Goal: Feedback & Contribution: Leave review/rating

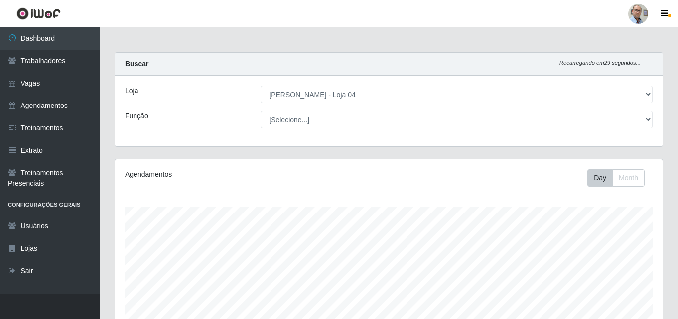
select select "251"
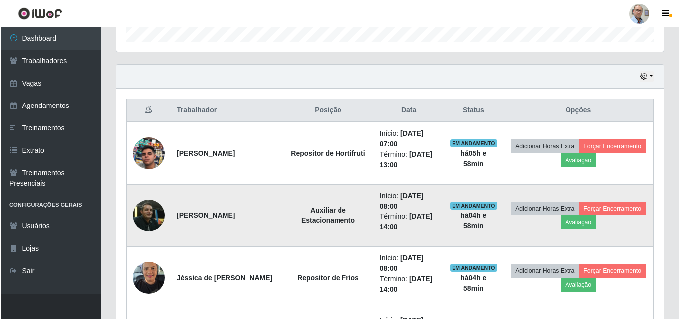
scroll to position [207, 547]
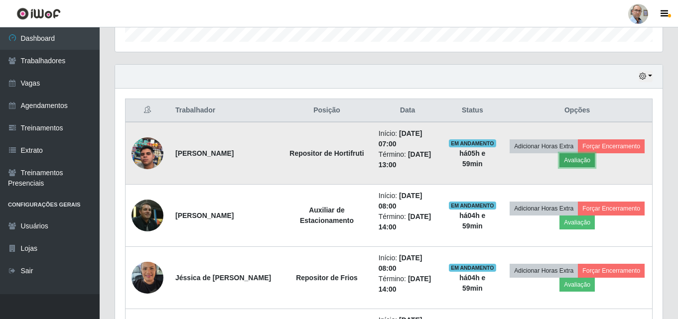
click at [595, 162] on button "Avaliação" at bounding box center [576, 160] width 35 height 14
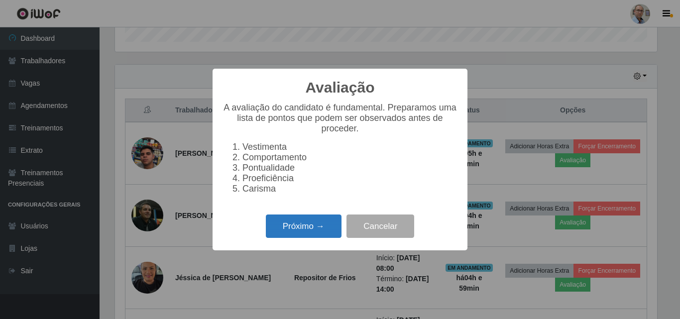
click at [295, 231] on button "Próximo →" at bounding box center [304, 226] width 76 height 23
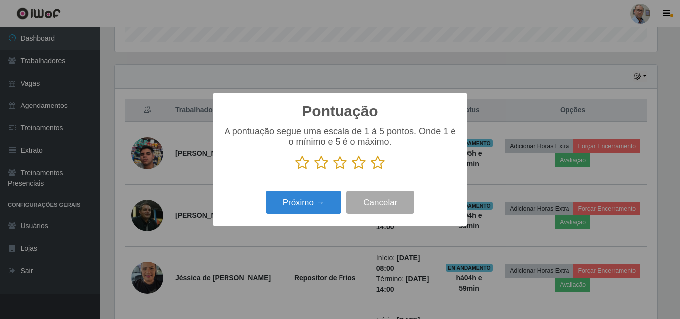
click at [377, 159] on icon at bounding box center [378, 162] width 14 height 15
click at [371, 170] on input "radio" at bounding box center [371, 170] width 0 height 0
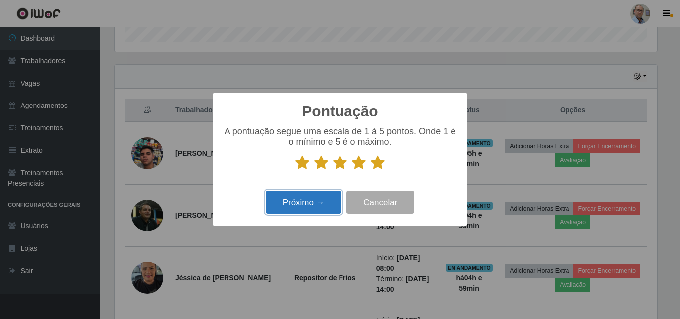
click at [305, 207] on button "Próximo →" at bounding box center [304, 202] width 76 height 23
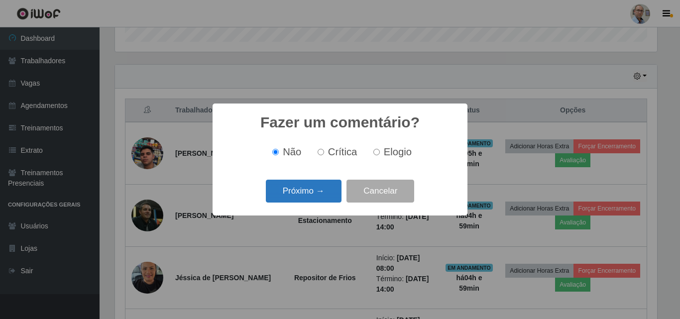
click at [297, 189] on button "Próximo →" at bounding box center [304, 191] width 76 height 23
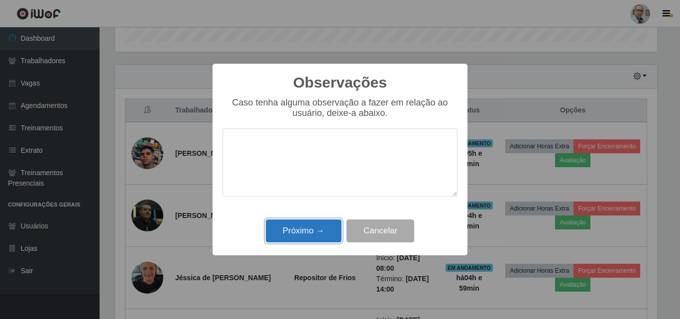
click at [309, 233] on button "Próximo →" at bounding box center [304, 231] width 76 height 23
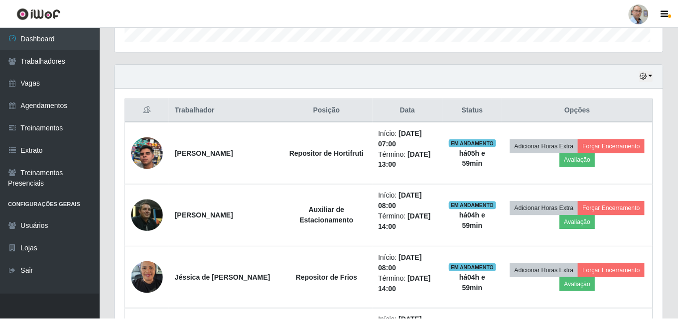
scroll to position [207, 547]
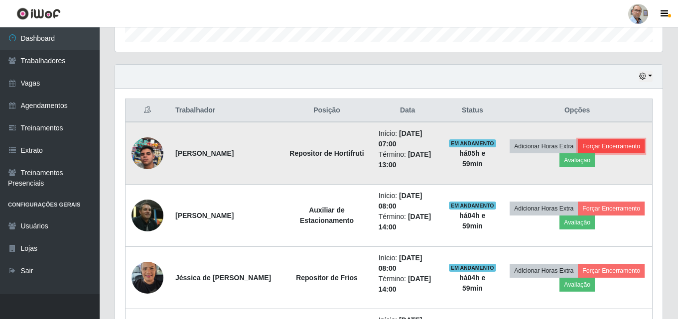
click at [578, 153] on button "Forçar Encerramento" at bounding box center [611, 146] width 67 height 14
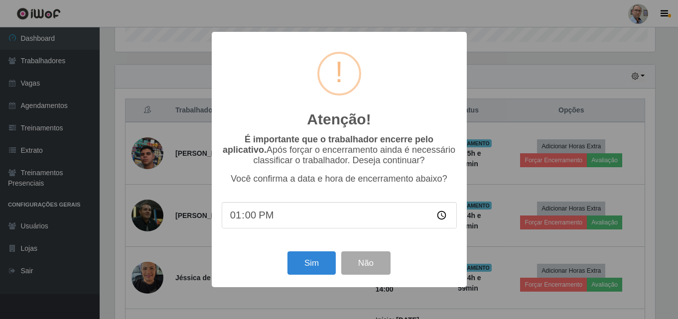
scroll to position [207, 542]
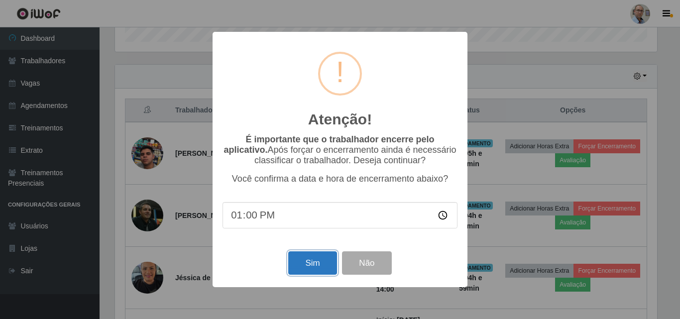
click at [308, 262] on button "Sim" at bounding box center [312, 263] width 48 height 23
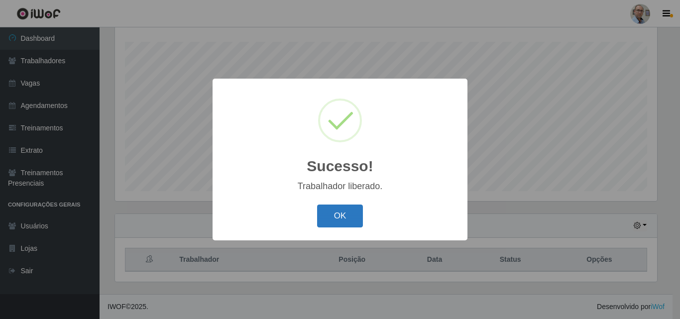
click at [332, 219] on button "OK" at bounding box center [340, 216] width 46 height 23
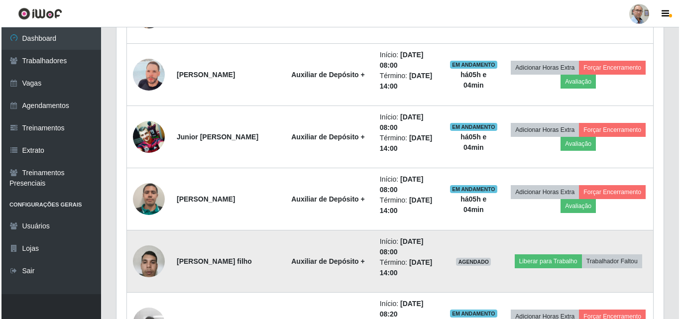
scroll to position [613, 0]
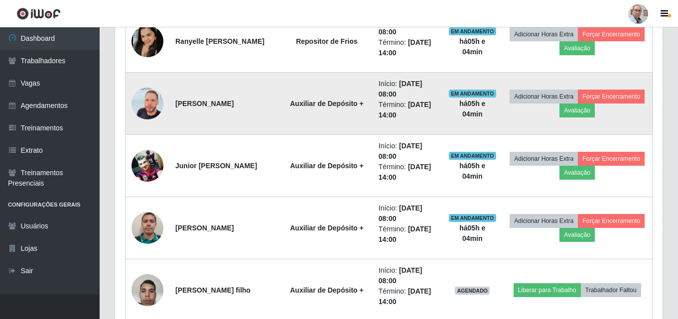
click at [153, 95] on img at bounding box center [147, 103] width 32 height 57
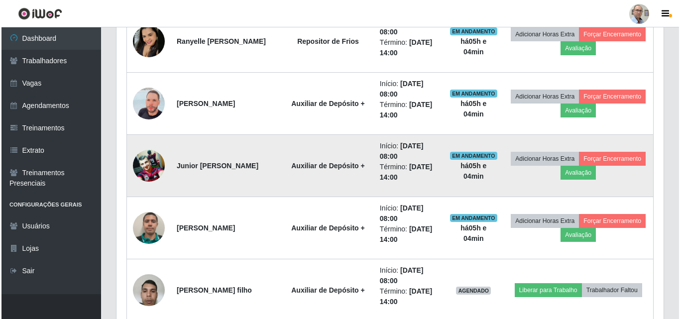
scroll to position [207, 547]
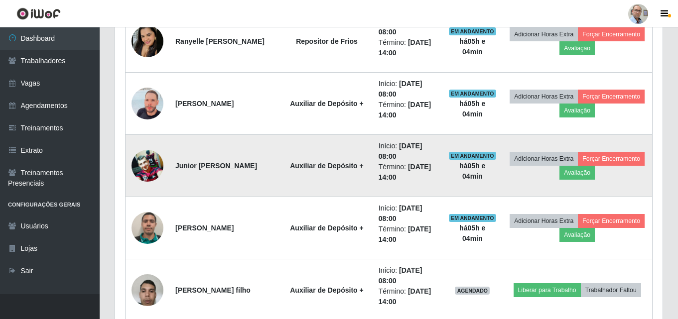
click at [148, 159] on img at bounding box center [147, 165] width 32 height 31
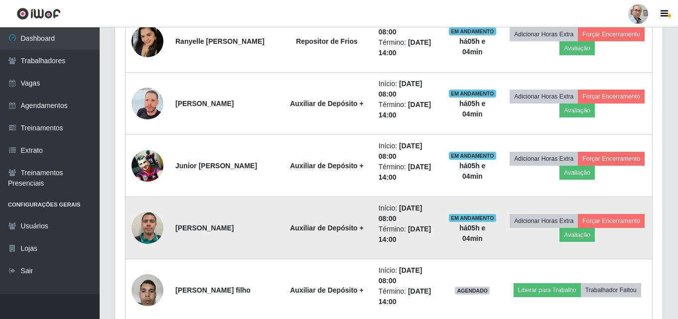
click at [145, 213] on img at bounding box center [147, 228] width 32 height 32
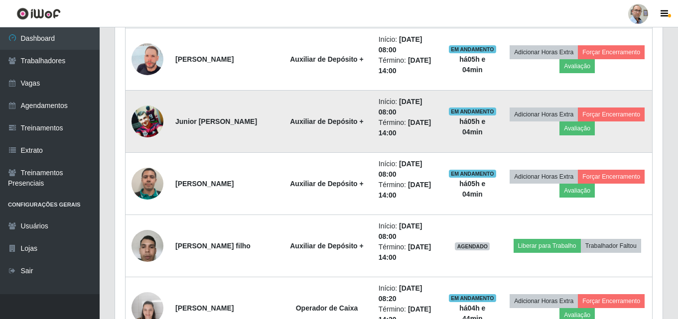
scroll to position [713, 0]
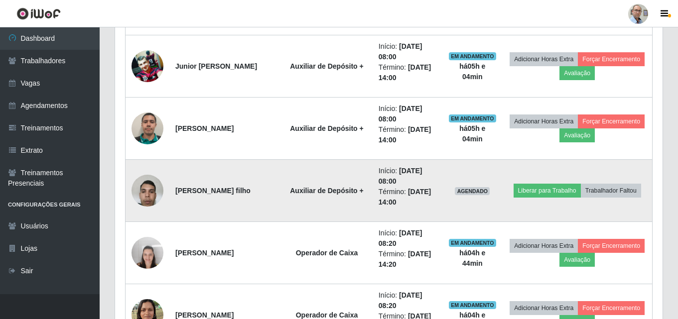
click at [140, 188] on img at bounding box center [147, 190] width 32 height 42
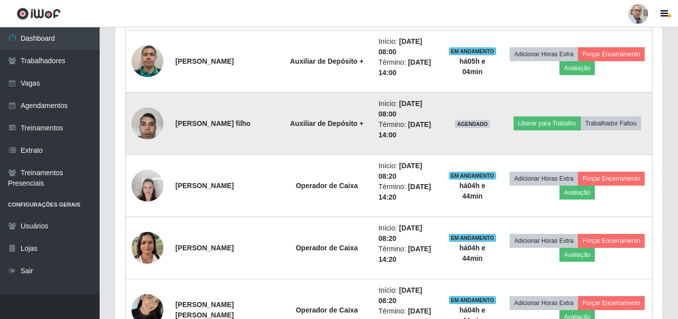
scroll to position [763, 0]
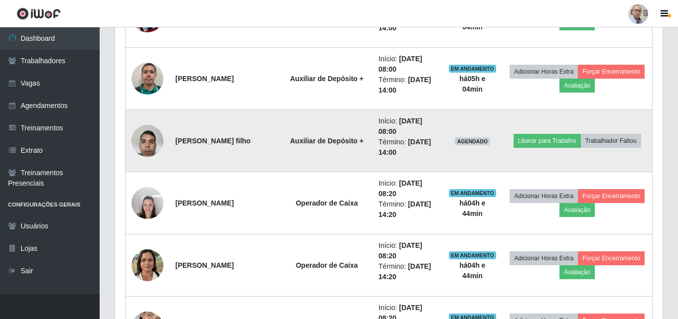
click at [151, 139] on img at bounding box center [147, 141] width 32 height 42
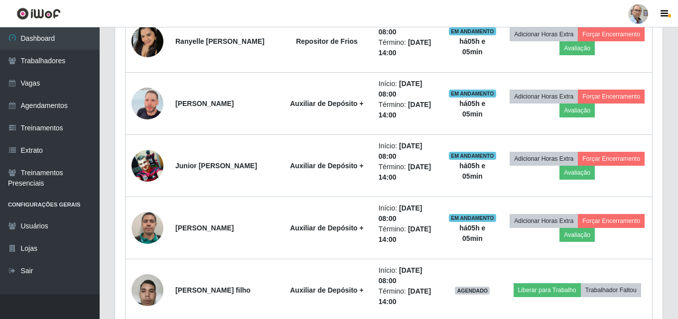
scroll to position [0, 0]
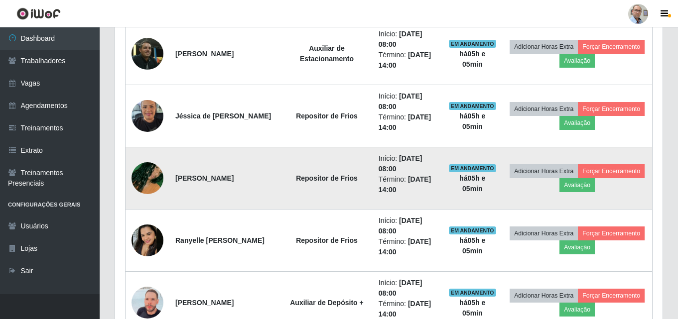
click at [144, 186] on img at bounding box center [147, 178] width 32 height 57
click at [144, 175] on img at bounding box center [147, 178] width 32 height 57
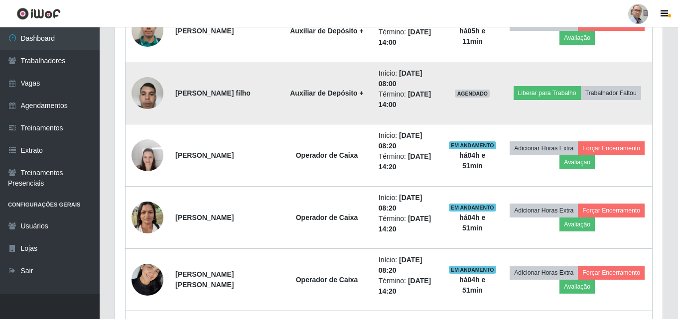
scroll to position [812, 0]
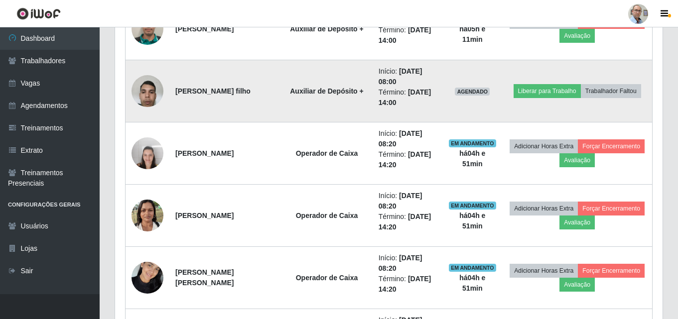
click at [142, 83] on img at bounding box center [147, 91] width 32 height 42
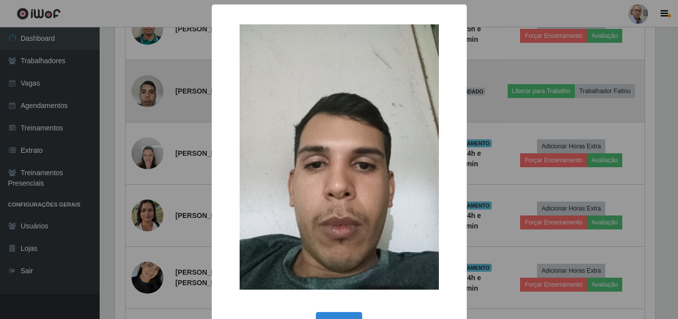
scroll to position [207, 542]
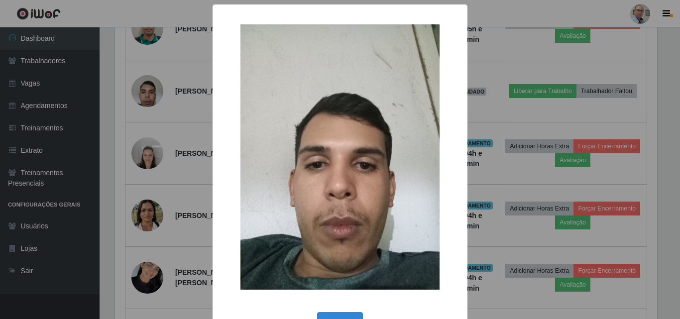
click at [139, 89] on div "× OK Cancel" at bounding box center [340, 159] width 680 height 319
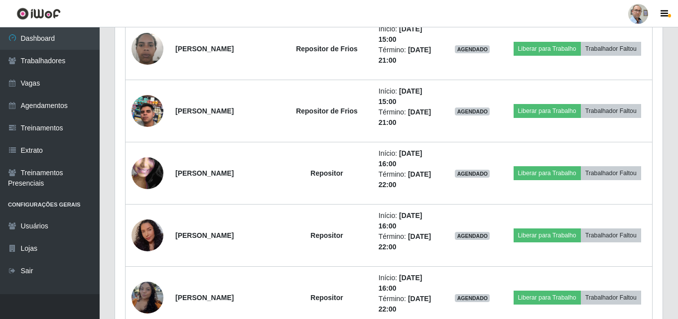
scroll to position [1460, 0]
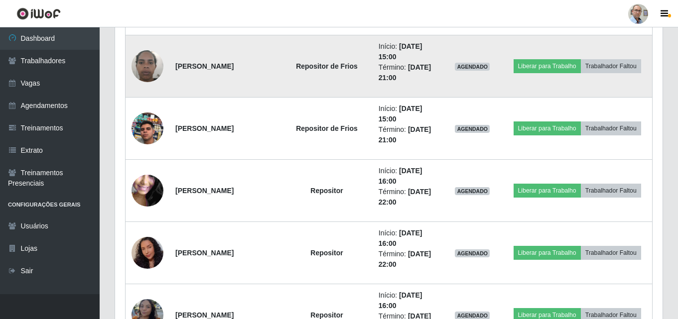
click at [143, 66] on img at bounding box center [147, 66] width 32 height 42
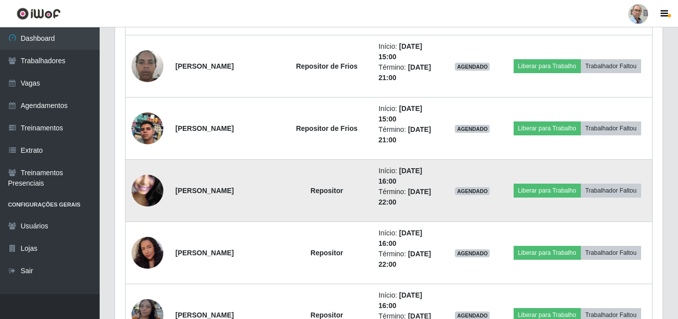
click at [143, 188] on img at bounding box center [147, 190] width 32 height 71
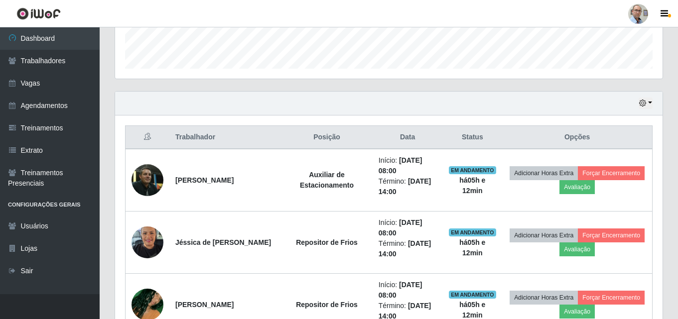
scroll to position [299, 0]
